Goal: Download file/media

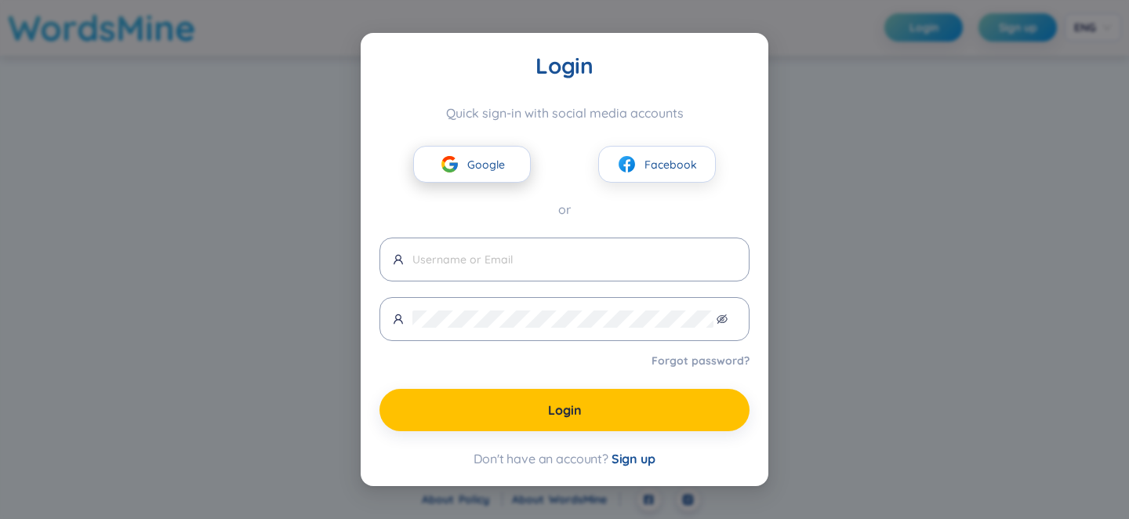
click at [473, 162] on span "Google" at bounding box center [486, 164] width 38 height 17
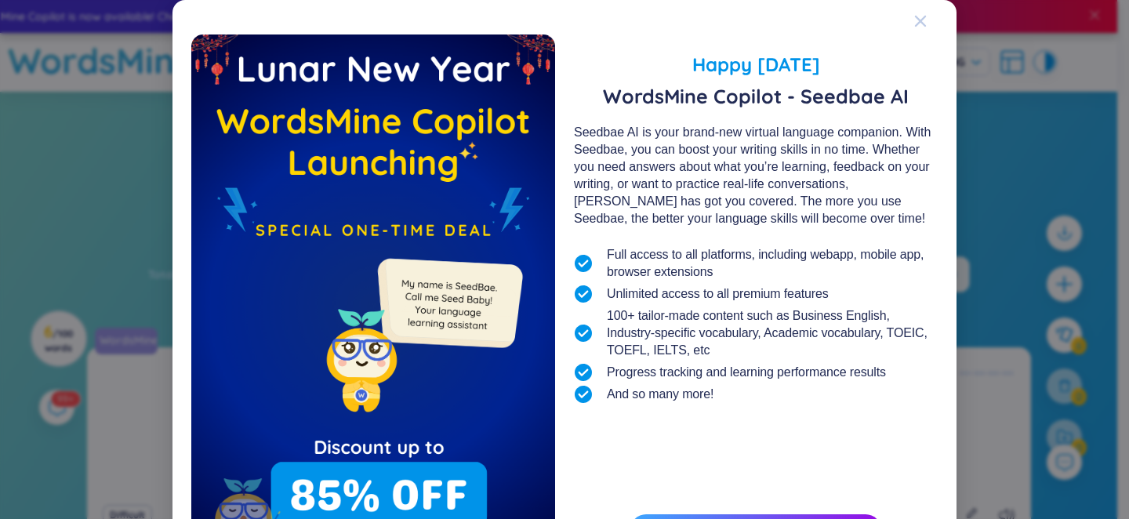
click at [919, 25] on icon "Close" at bounding box center [920, 21] width 11 height 11
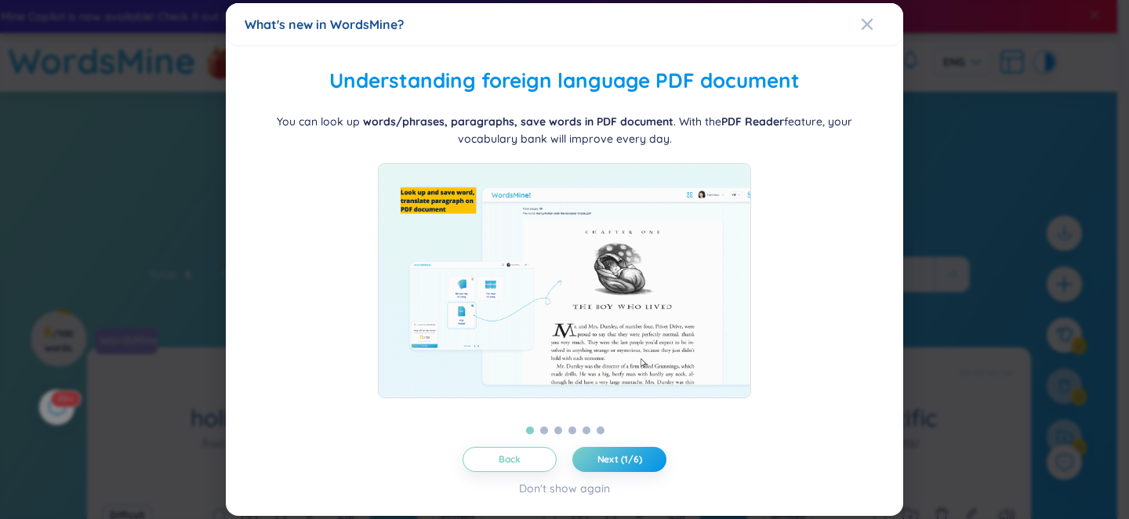
click at [852, 19] on div "What's new in WordsMine?" at bounding box center [565, 24] width 640 height 17
click at [858, 20] on div "What's new in WordsMine?" at bounding box center [565, 24] width 640 height 17
click at [865, 23] on icon "Close" at bounding box center [867, 24] width 11 height 11
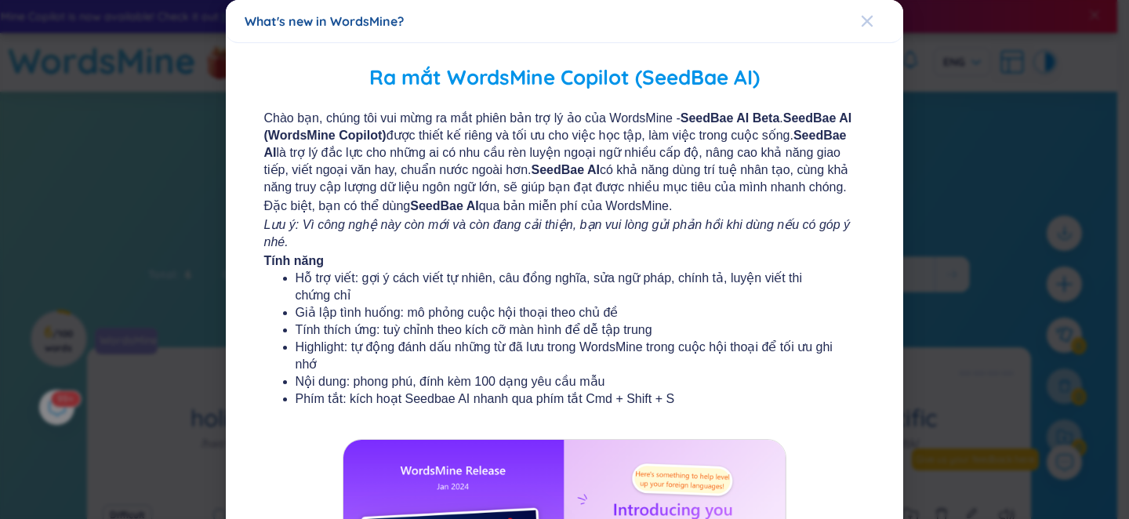
click at [863, 24] on icon "Close" at bounding box center [867, 21] width 13 height 13
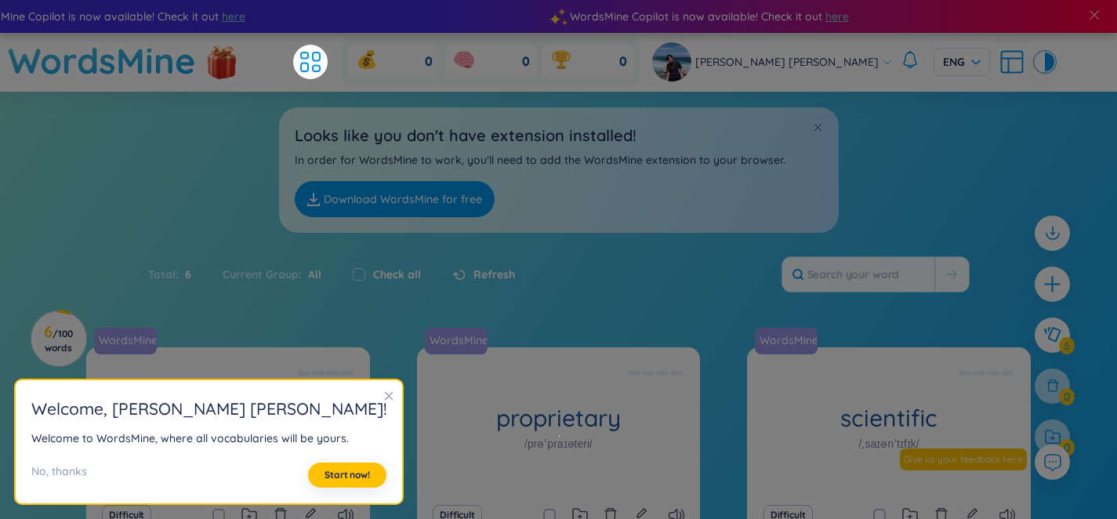
click at [383, 392] on icon "close" at bounding box center [388, 395] width 11 height 11
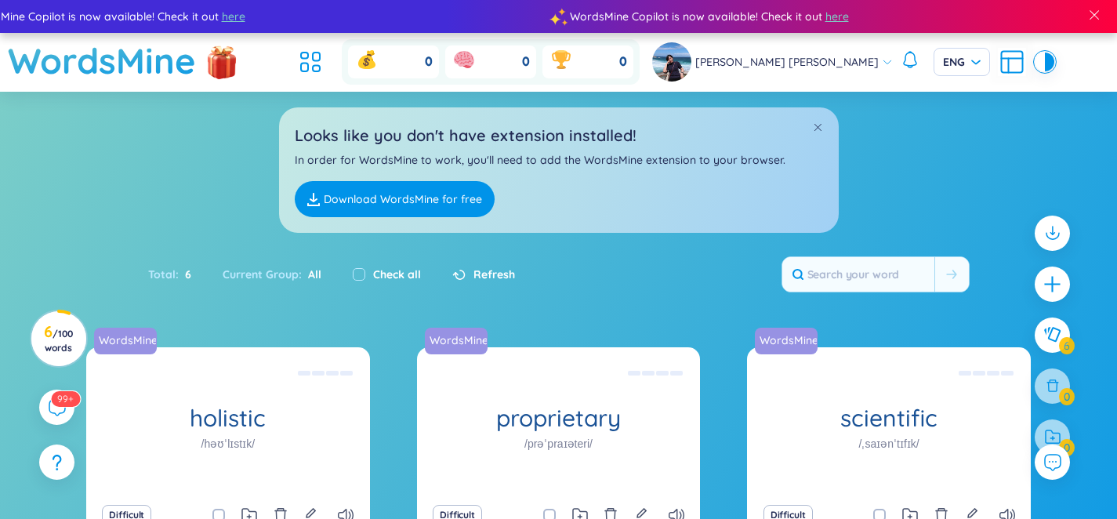
click at [405, 198] on link "Download WordsMine for free" at bounding box center [395, 199] width 200 height 36
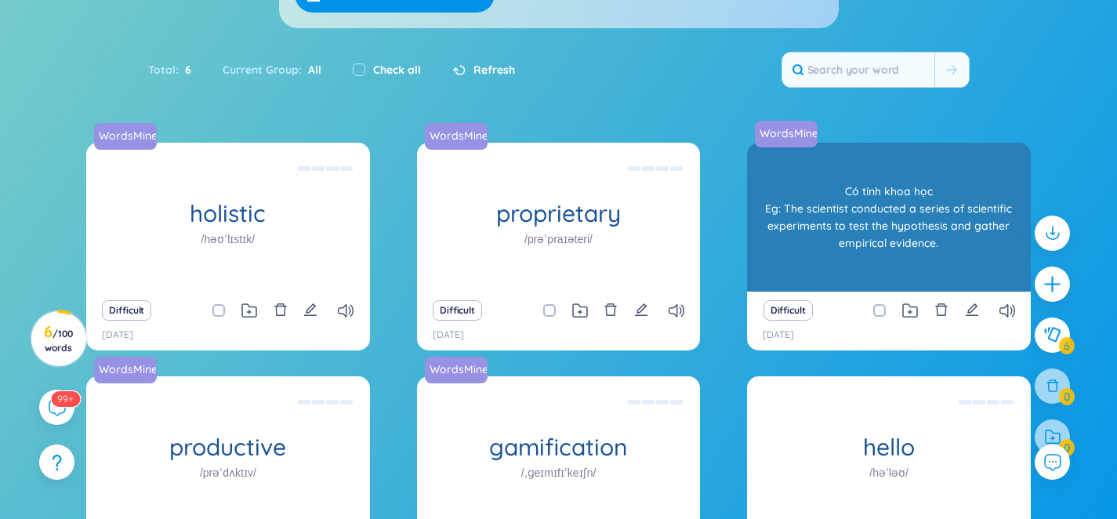
scroll to position [352, 0]
